Goal: Transaction & Acquisition: Purchase product/service

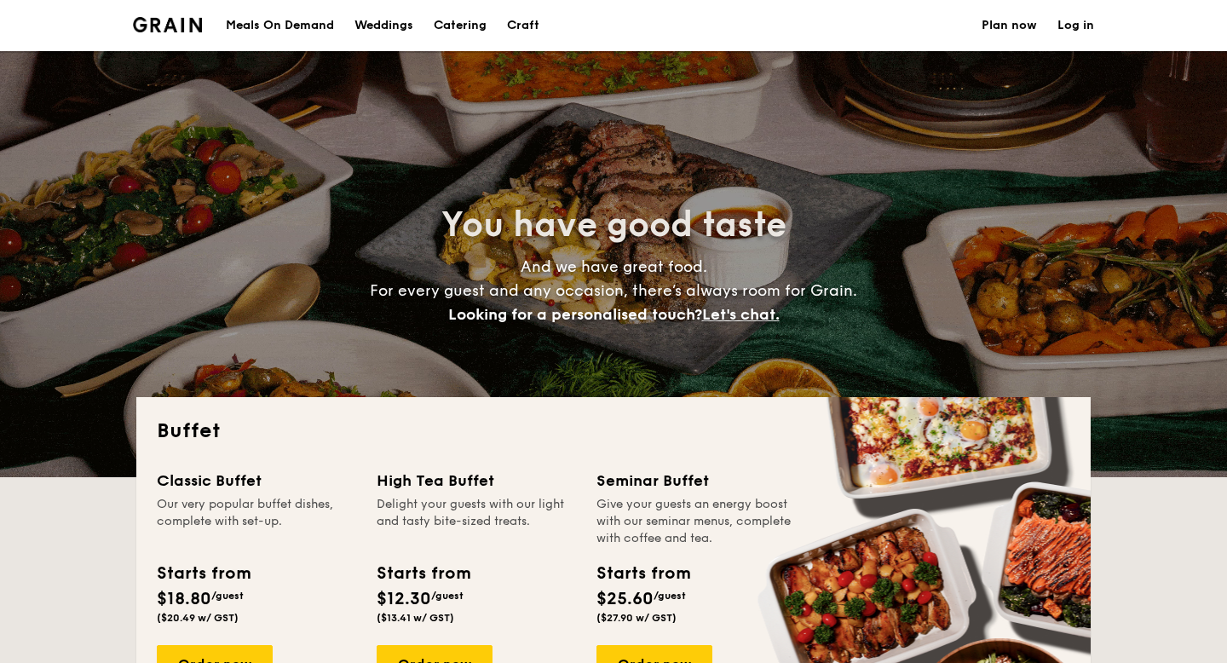
select select
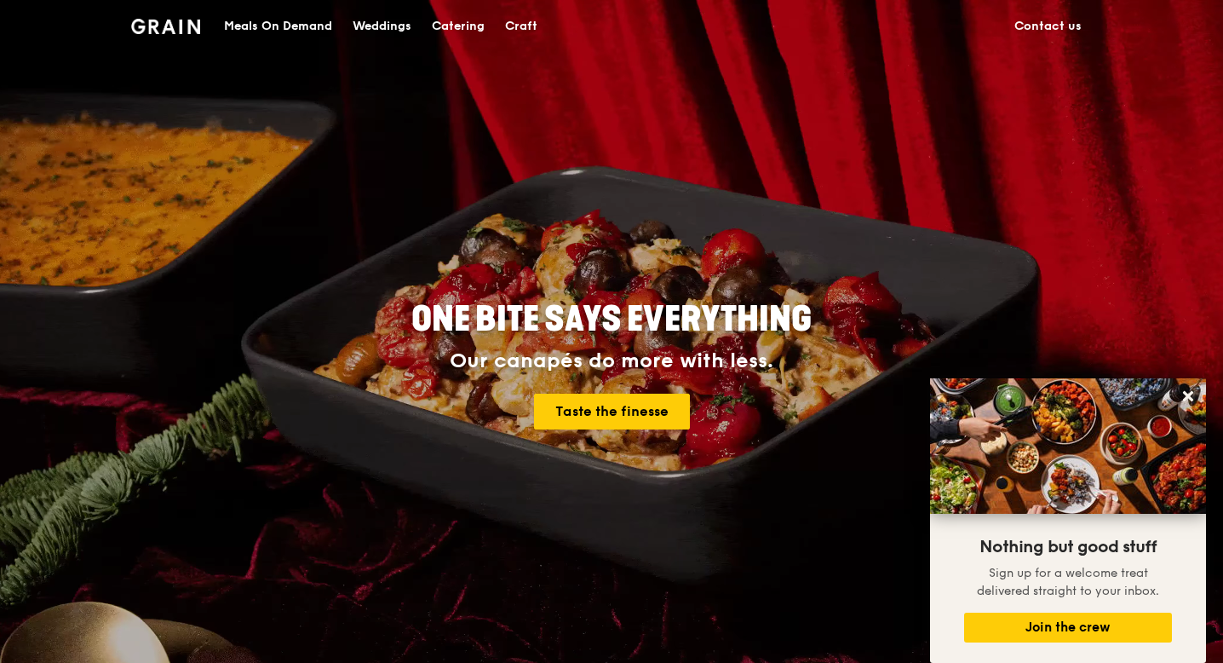
click at [296, 32] on div "Meals On Demand" at bounding box center [278, 26] width 108 height 51
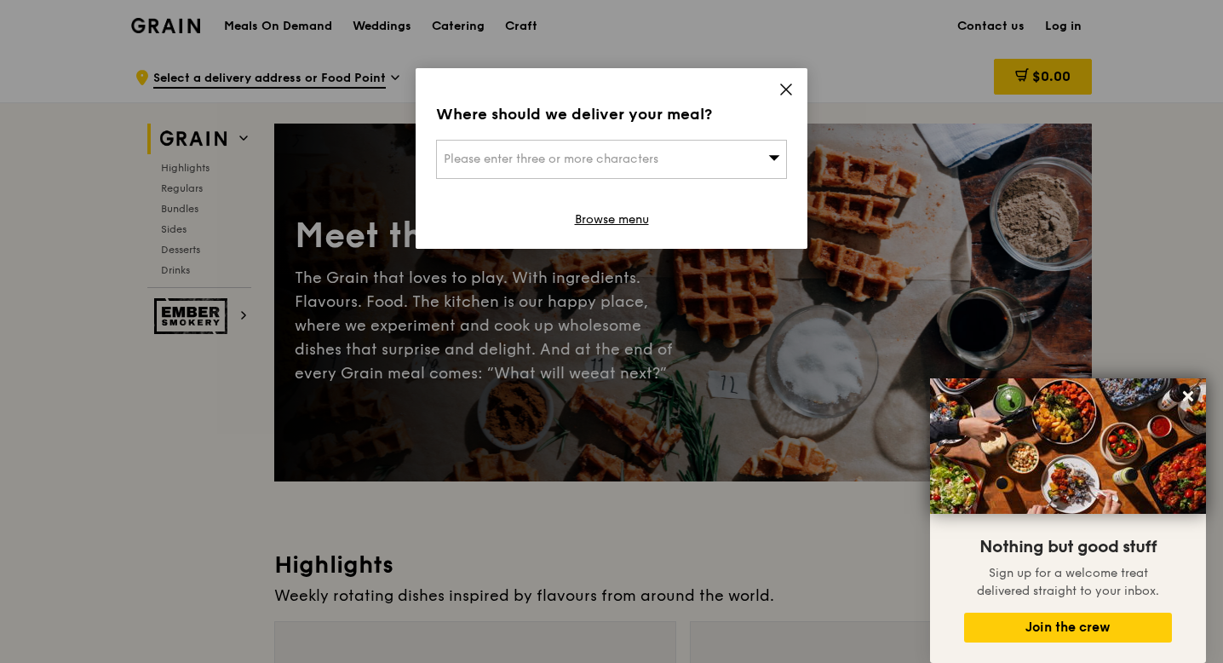
click at [779, 88] on icon at bounding box center [786, 89] width 15 height 15
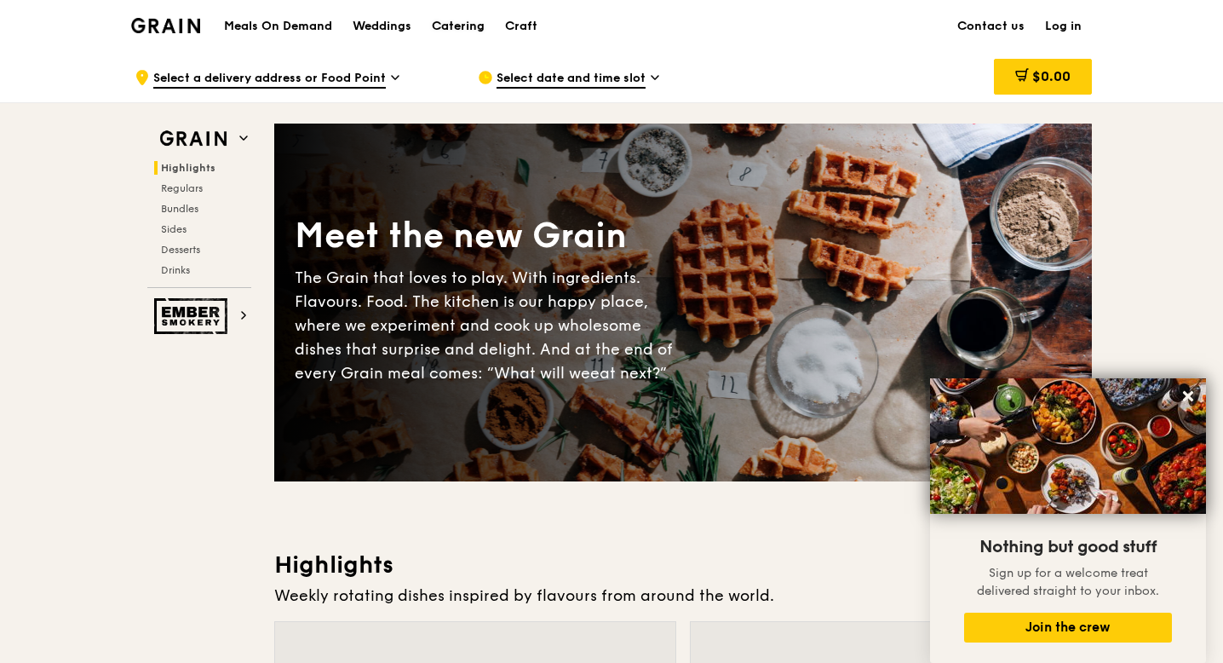
click at [471, 26] on div "Catering" at bounding box center [458, 26] width 53 height 51
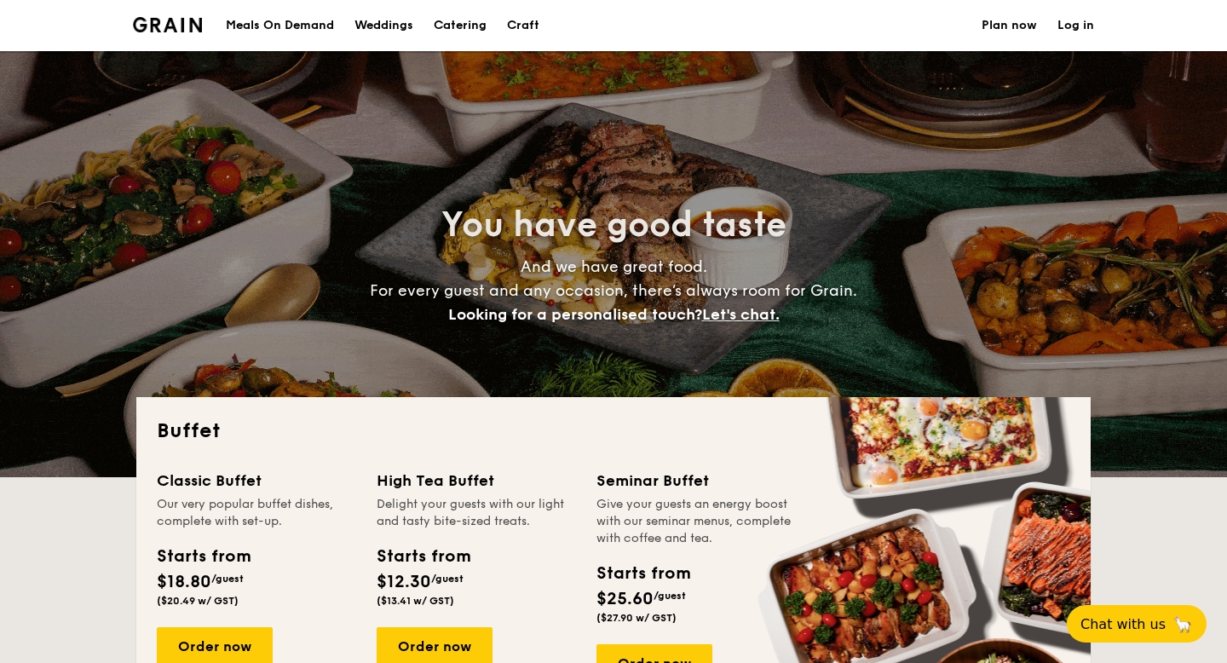
select select
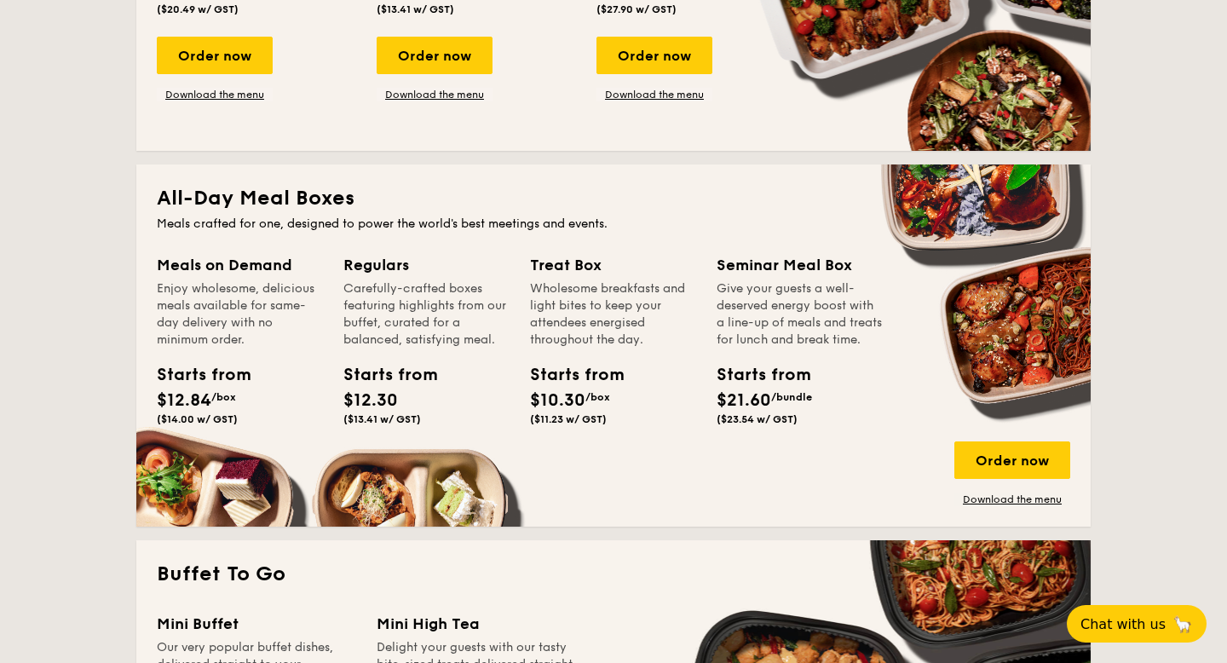
scroll to position [609, 0]
